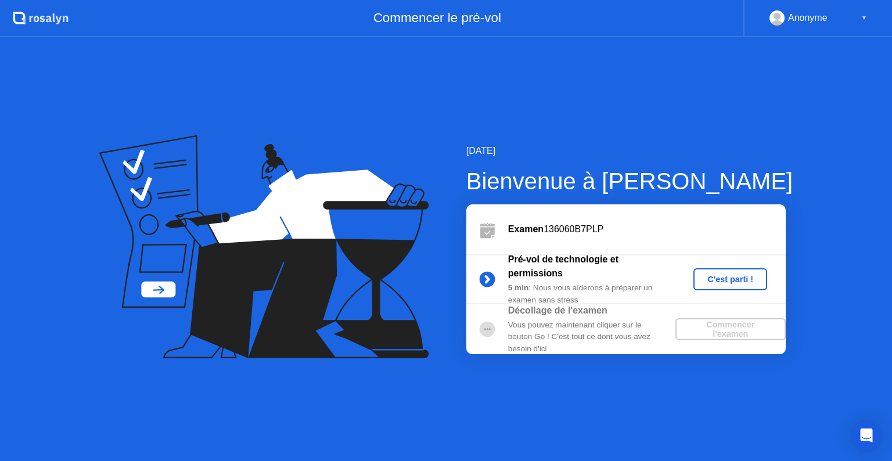
click at [729, 280] on div "C'est parti !" at bounding box center [730, 279] width 64 height 9
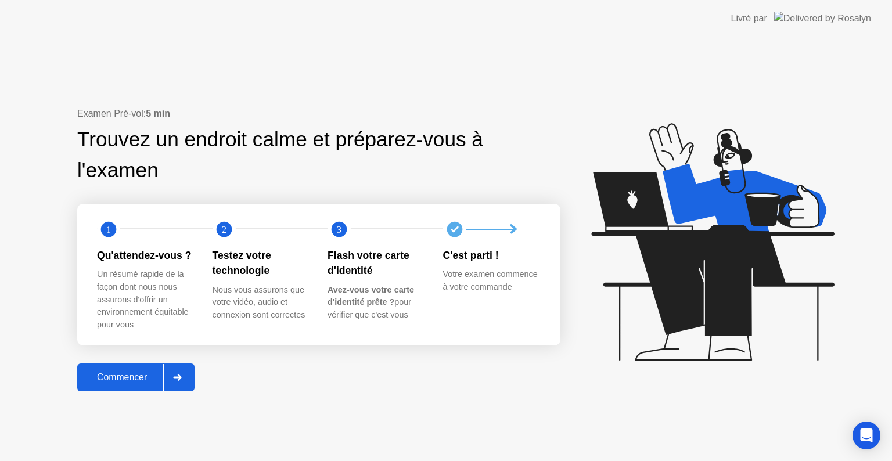
click at [178, 383] on div at bounding box center [177, 377] width 28 height 27
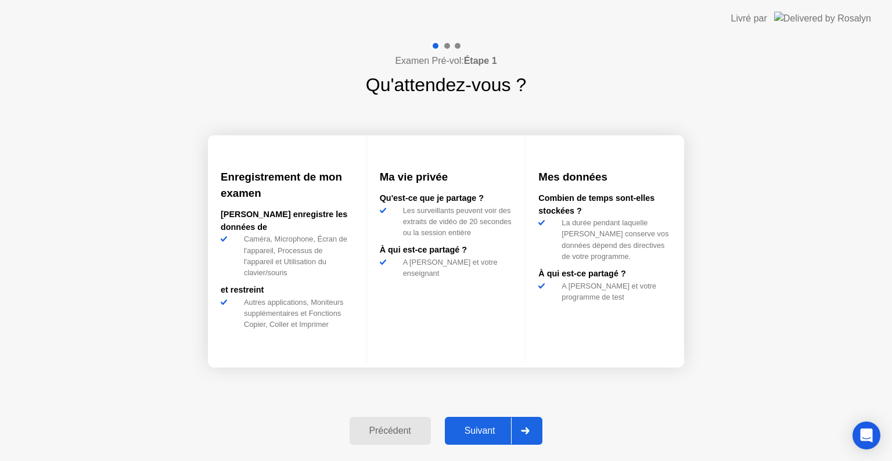
click at [526, 438] on div at bounding box center [525, 431] width 28 height 27
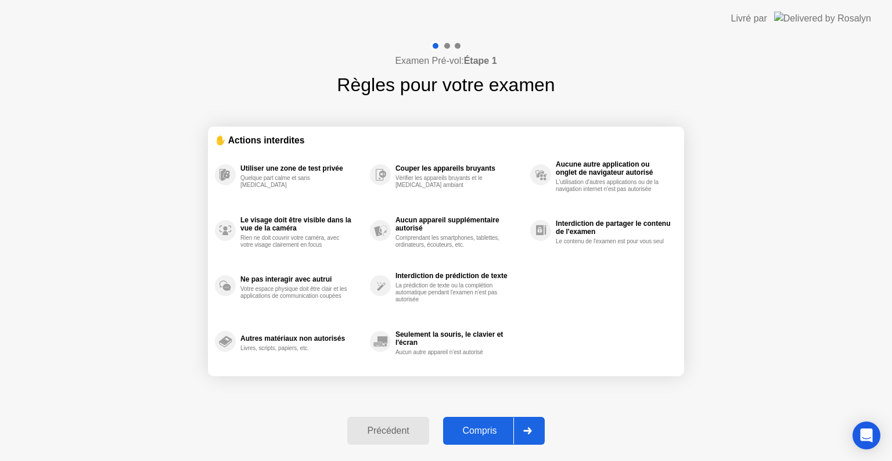
click at [526, 438] on div at bounding box center [527, 431] width 28 height 27
select select "**********"
select select "*******"
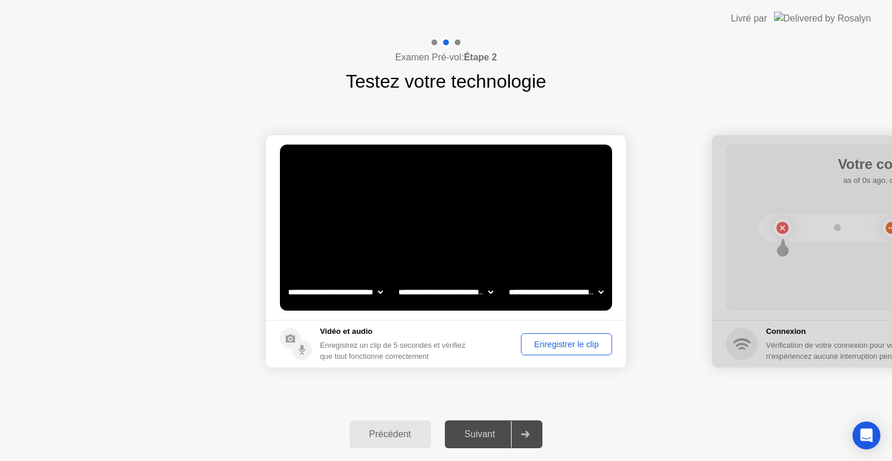
click at [548, 353] on button "Enregistrer le clip" at bounding box center [566, 344] width 91 height 22
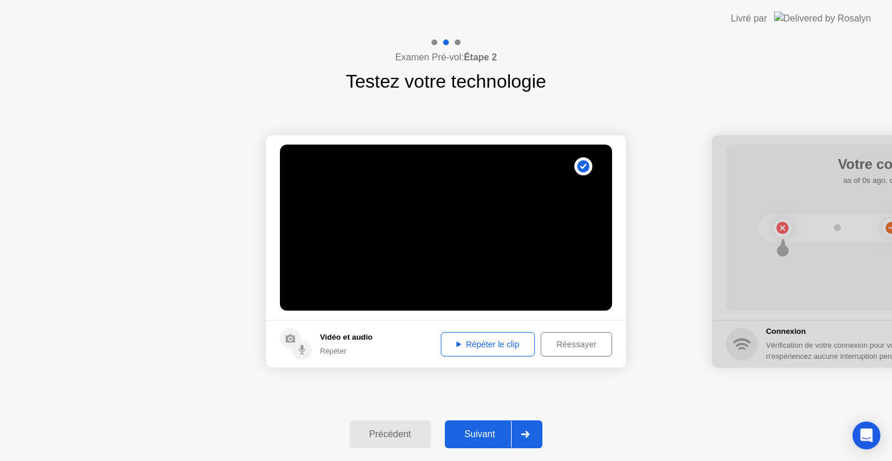
click at [455, 347] on div "Répéter le clip" at bounding box center [488, 344] width 86 height 9
click at [526, 425] on div at bounding box center [525, 434] width 28 height 27
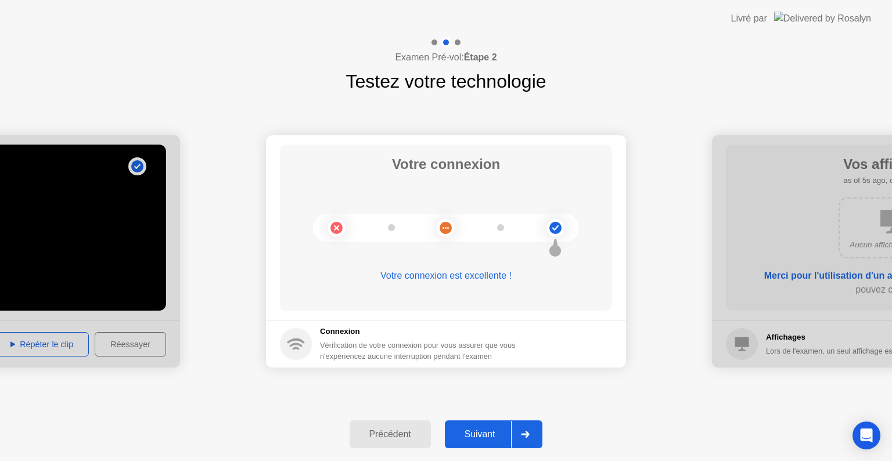
click at [523, 433] on icon at bounding box center [525, 434] width 9 height 7
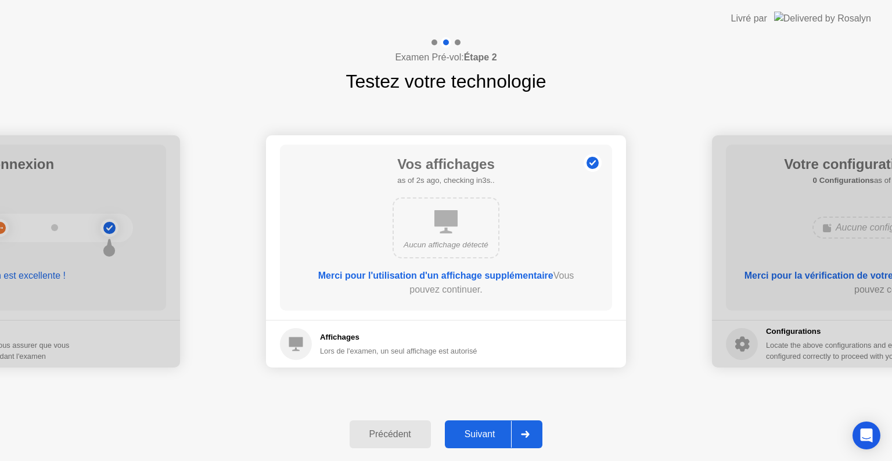
click at [522, 430] on div at bounding box center [525, 434] width 28 height 27
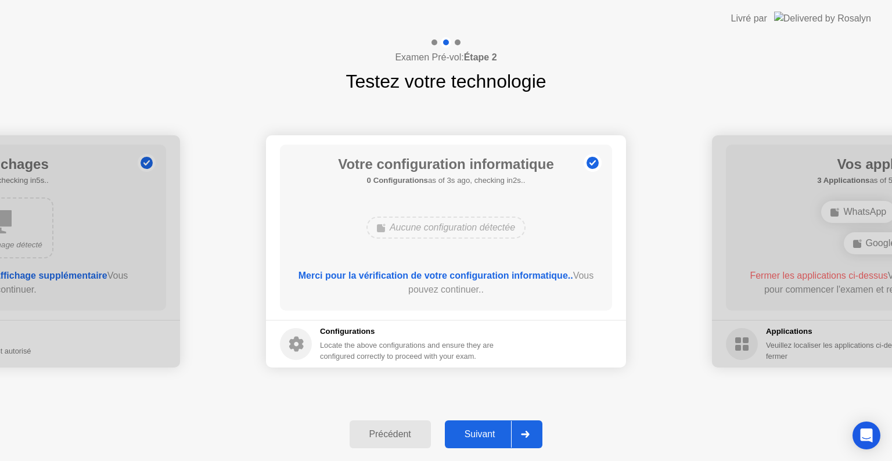
click at [522, 430] on div at bounding box center [525, 434] width 28 height 27
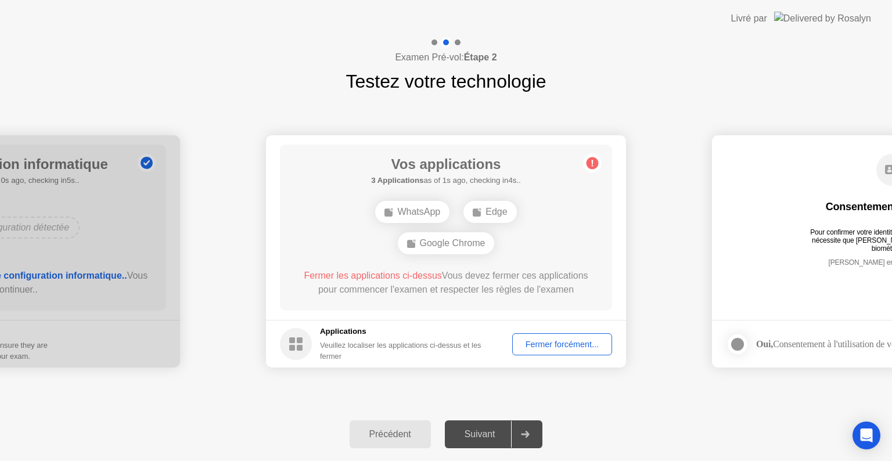
click at [567, 343] on div "Fermer forcément..." at bounding box center [562, 344] width 92 height 9
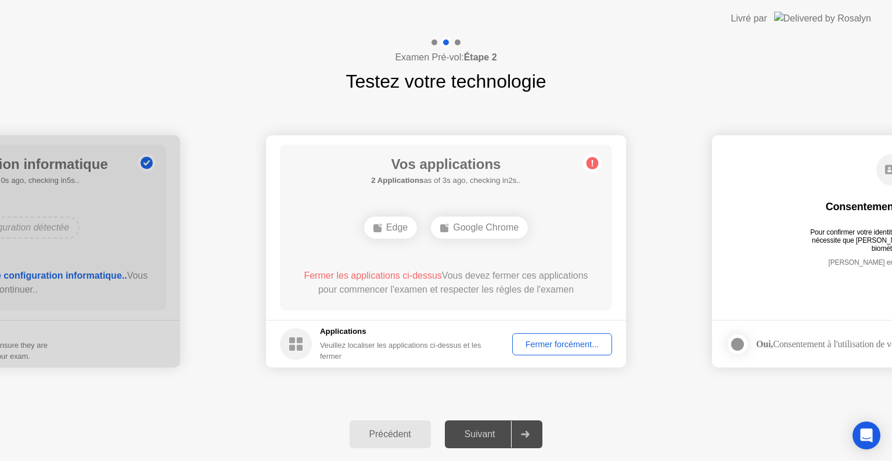
click at [553, 348] on div "Fermer forcément..." at bounding box center [562, 344] width 92 height 9
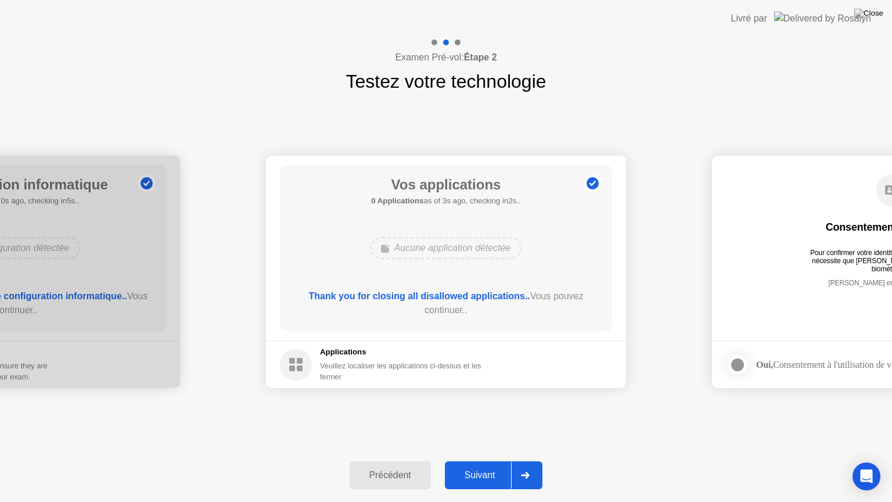
click at [526, 460] on icon at bounding box center [525, 475] width 9 height 7
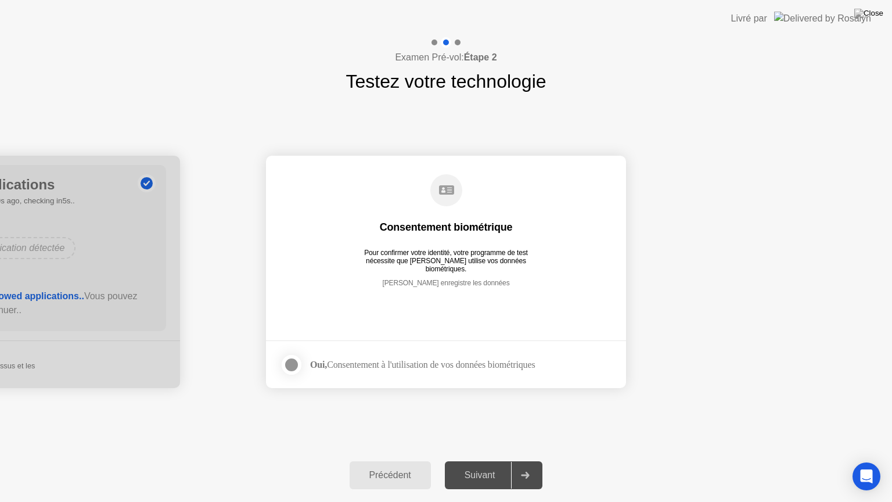
click at [295, 365] on div at bounding box center [292, 365] width 14 height 14
click at [525, 460] on icon at bounding box center [525, 475] width 8 height 7
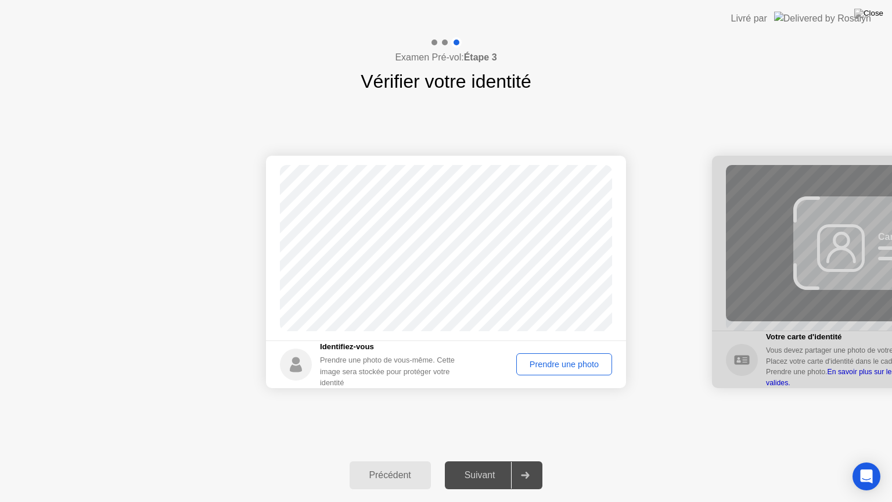
click at [548, 365] on div "Prendre une photo" at bounding box center [564, 363] width 88 height 9
click at [532, 460] on div at bounding box center [525, 475] width 28 height 27
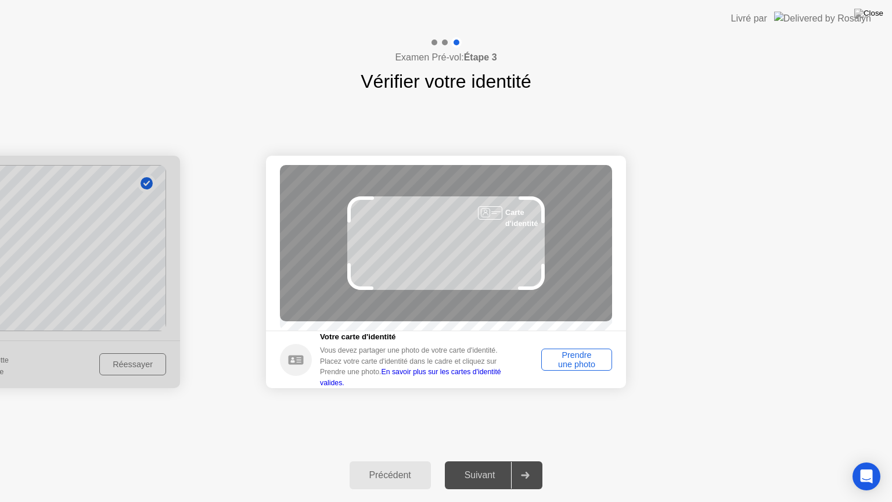
click at [578, 369] on div "Prendre une photo" at bounding box center [576, 359] width 63 height 19
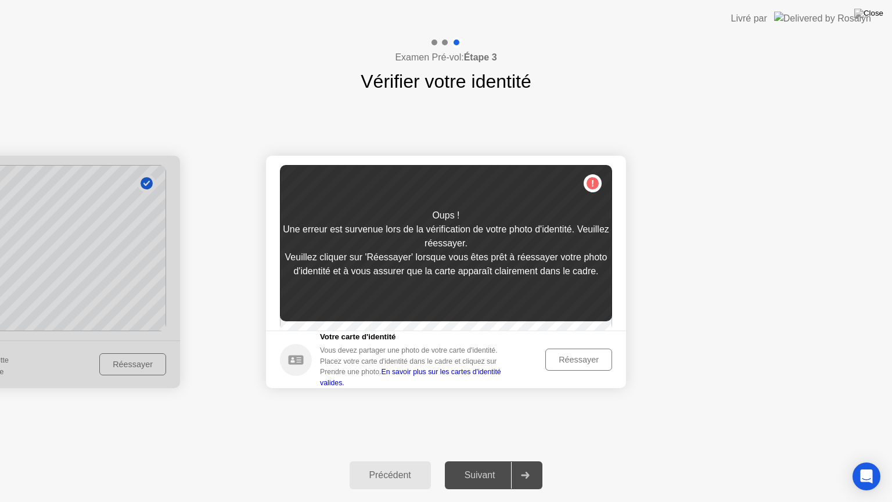
click at [578, 364] on div "Réessayer" at bounding box center [578, 359] width 59 height 9
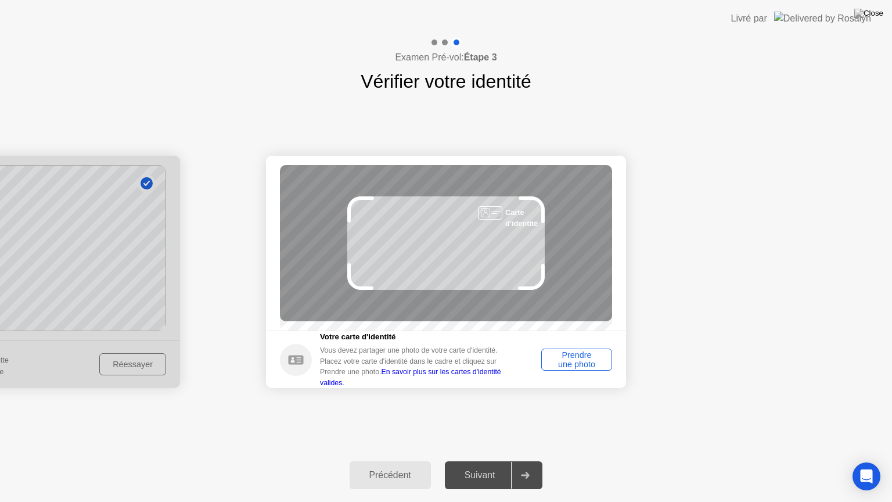
click at [565, 363] on div "Prendre une photo" at bounding box center [576, 359] width 63 height 19
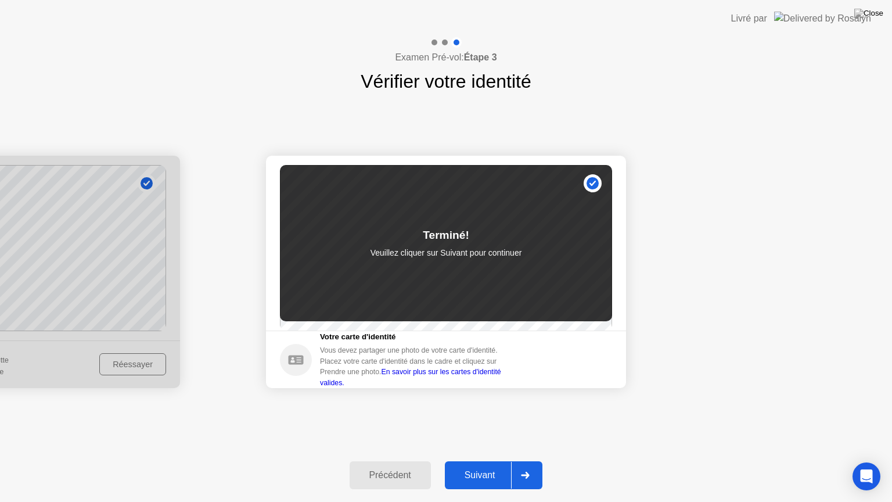
click at [524, 460] on icon at bounding box center [525, 475] width 8 height 7
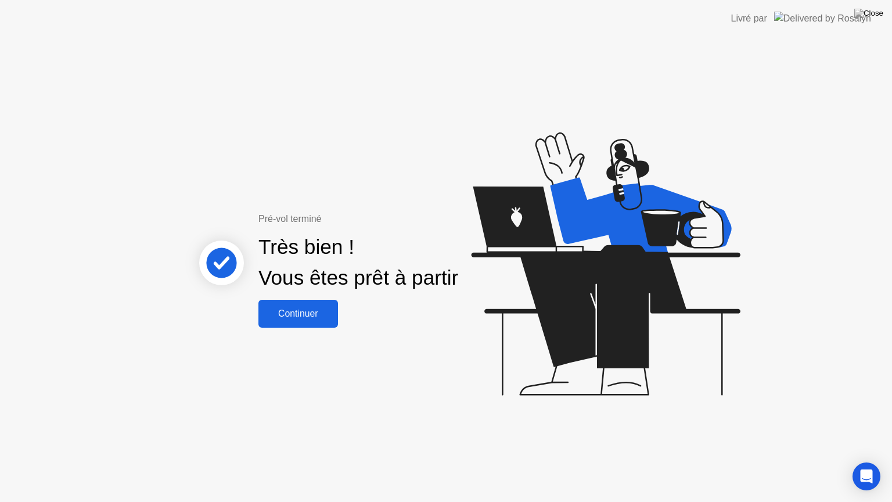
click at [311, 323] on button "Continuer" at bounding box center [298, 314] width 80 height 28
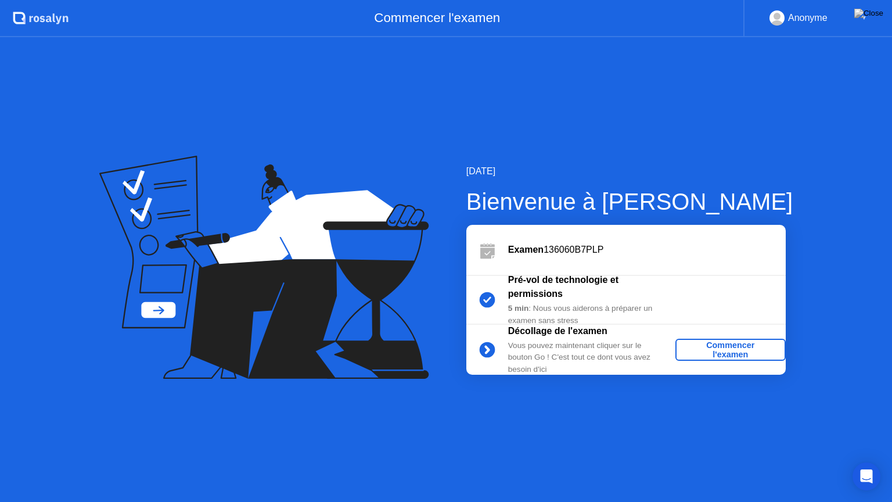
click at [735, 350] on div "Commencer l'examen" at bounding box center [730, 349] width 101 height 19
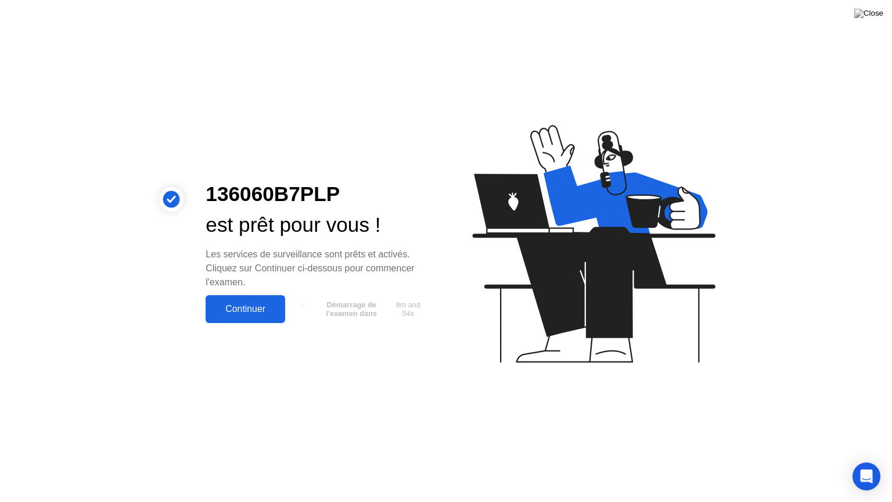
click at [253, 318] on button "Continuer" at bounding box center [246, 309] width 80 height 28
